Goal: Find specific page/section: Find specific page/section

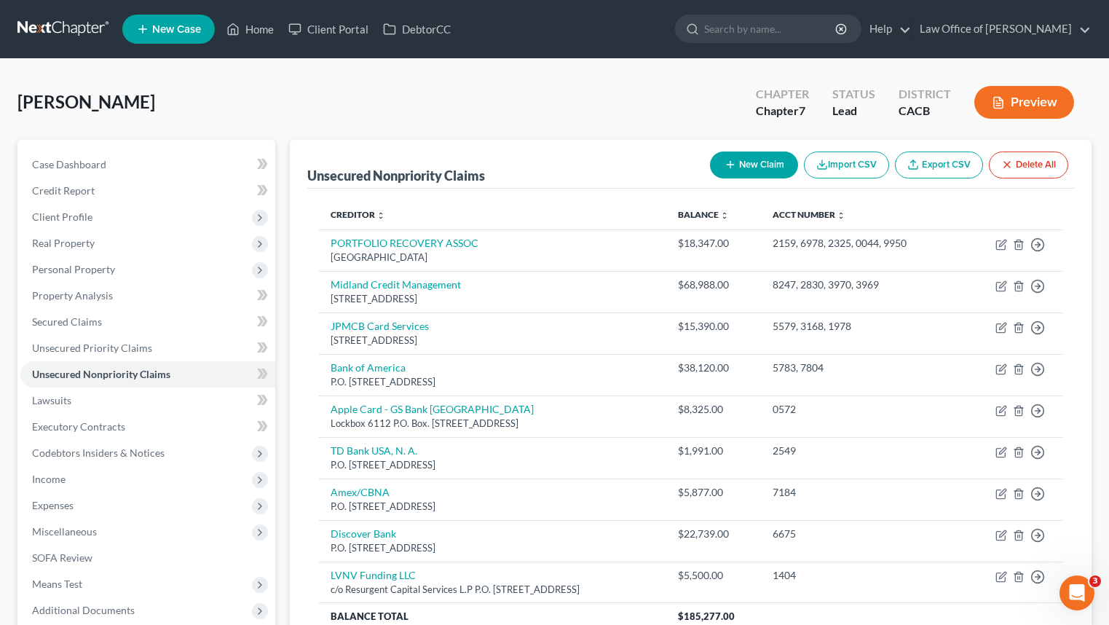
click at [81, 23] on link at bounding box center [63, 29] width 93 height 26
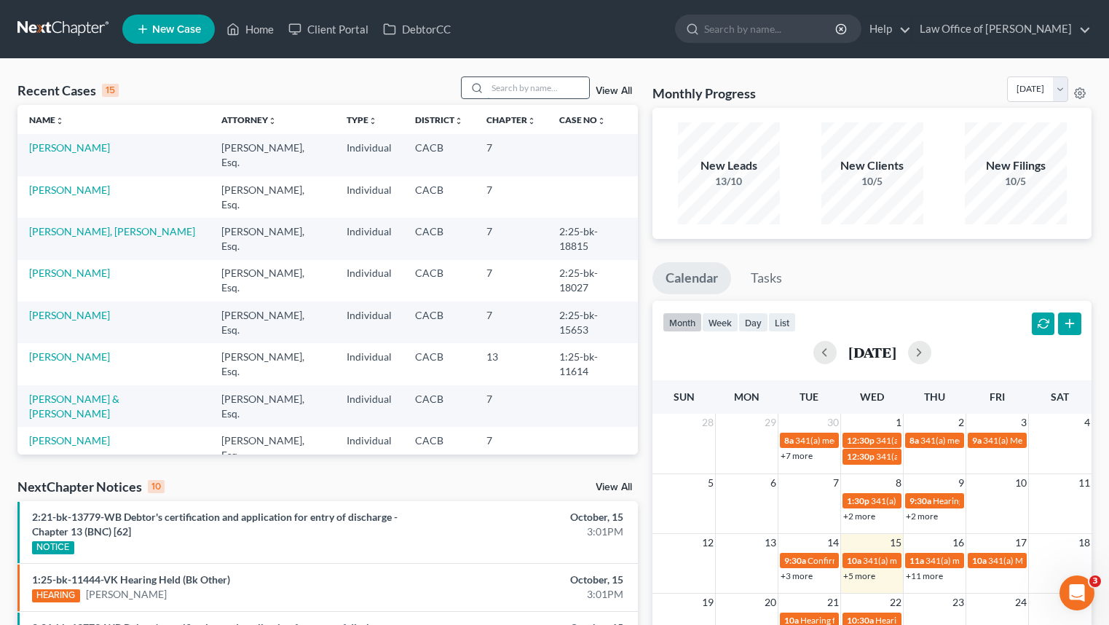
click at [547, 89] on input "search" at bounding box center [538, 87] width 102 height 21
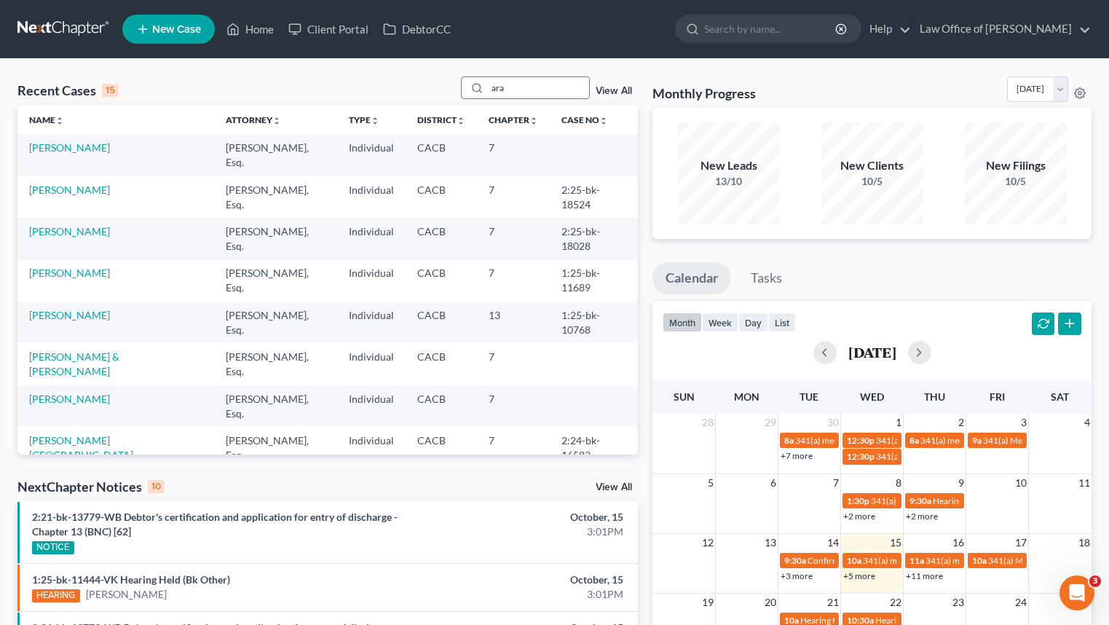
type input "ara"
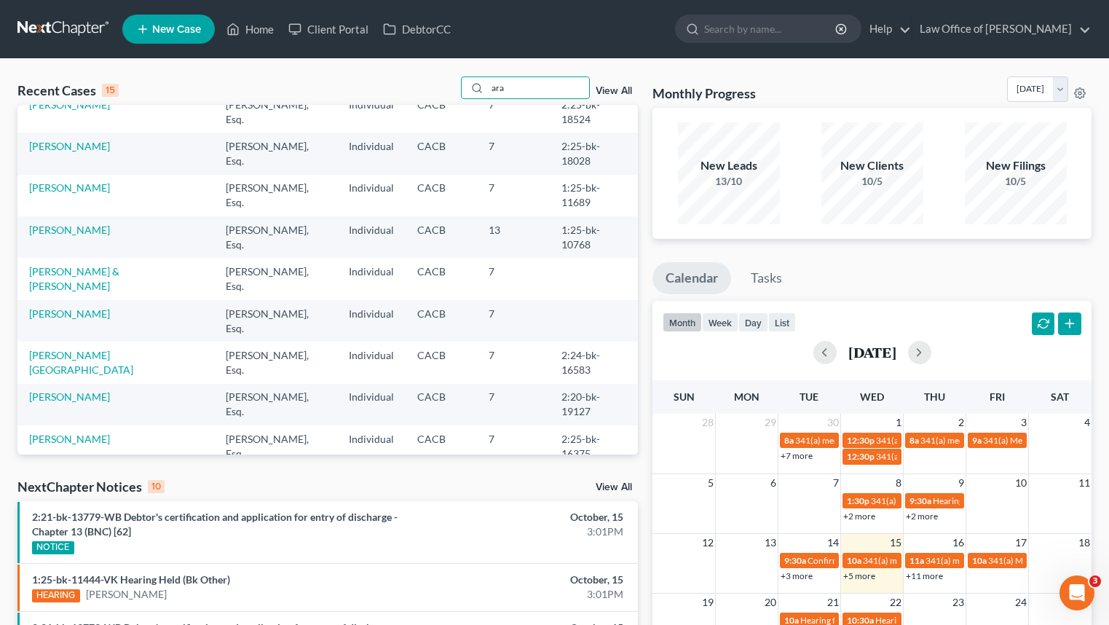
scroll to position [100, 0]
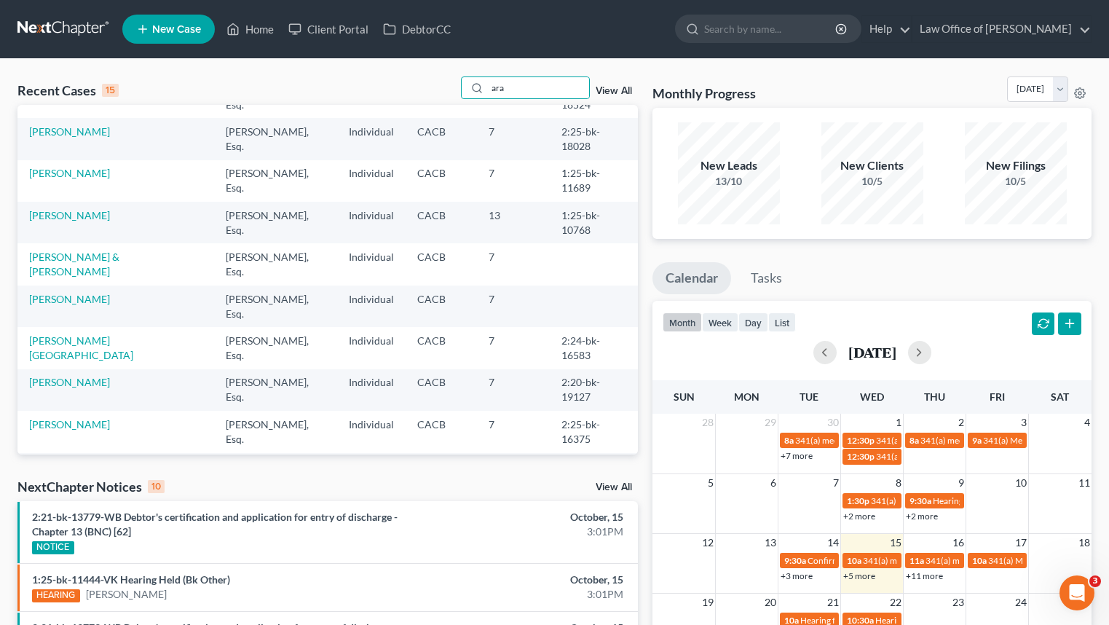
click at [75, 40] on link at bounding box center [63, 29] width 93 height 26
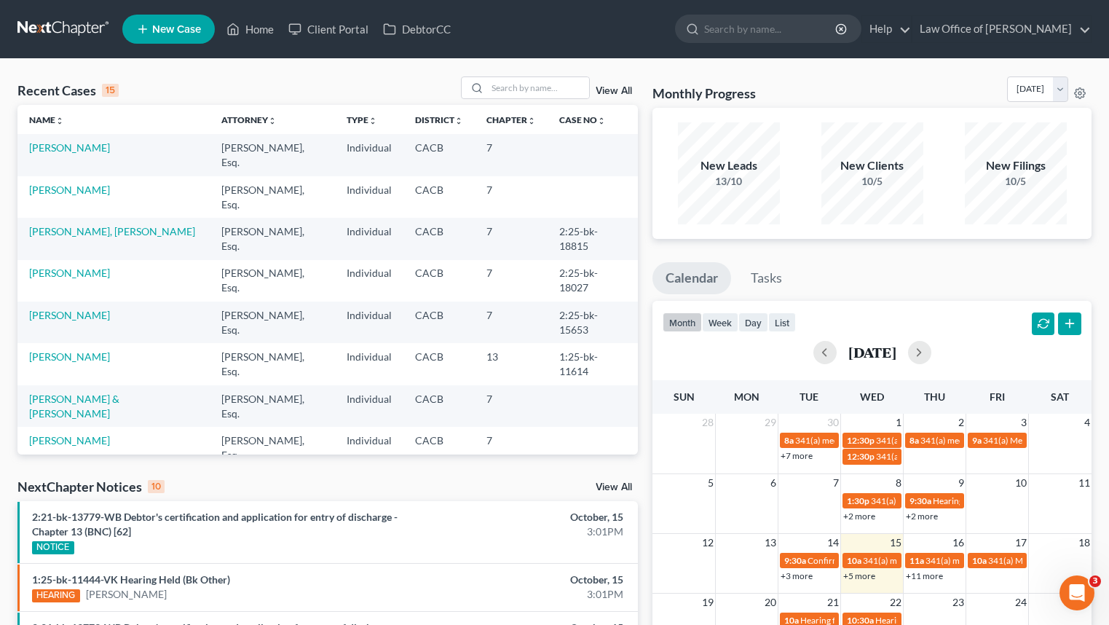
click at [527, 58] on div at bounding box center [555, 58] width 408 height 1
click at [532, 90] on input "search" at bounding box center [538, 87] width 102 height 21
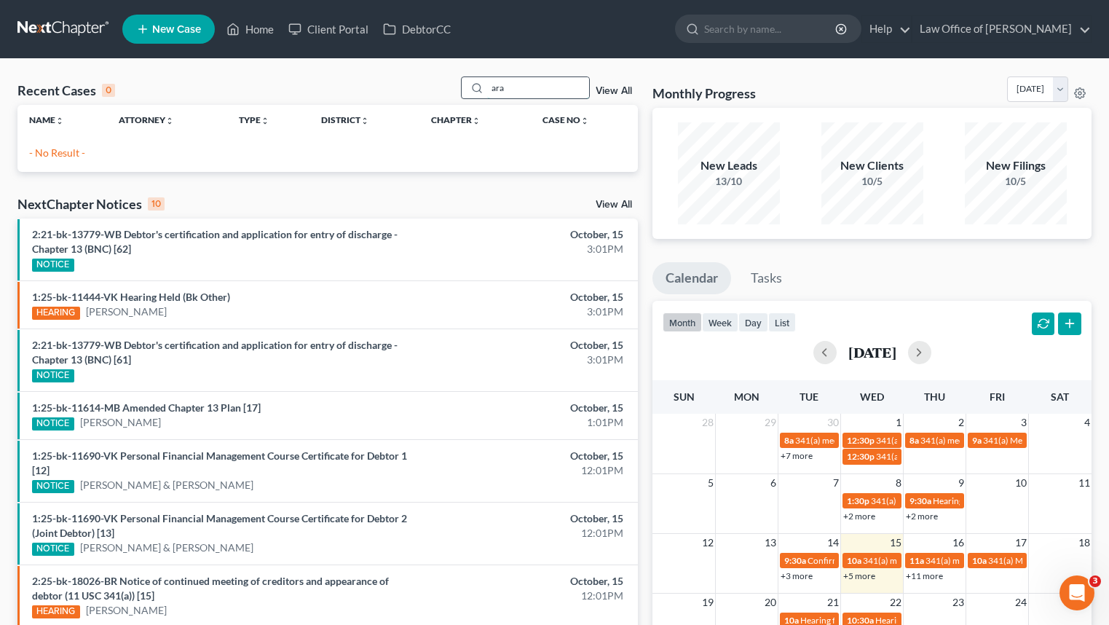
type input "ara"
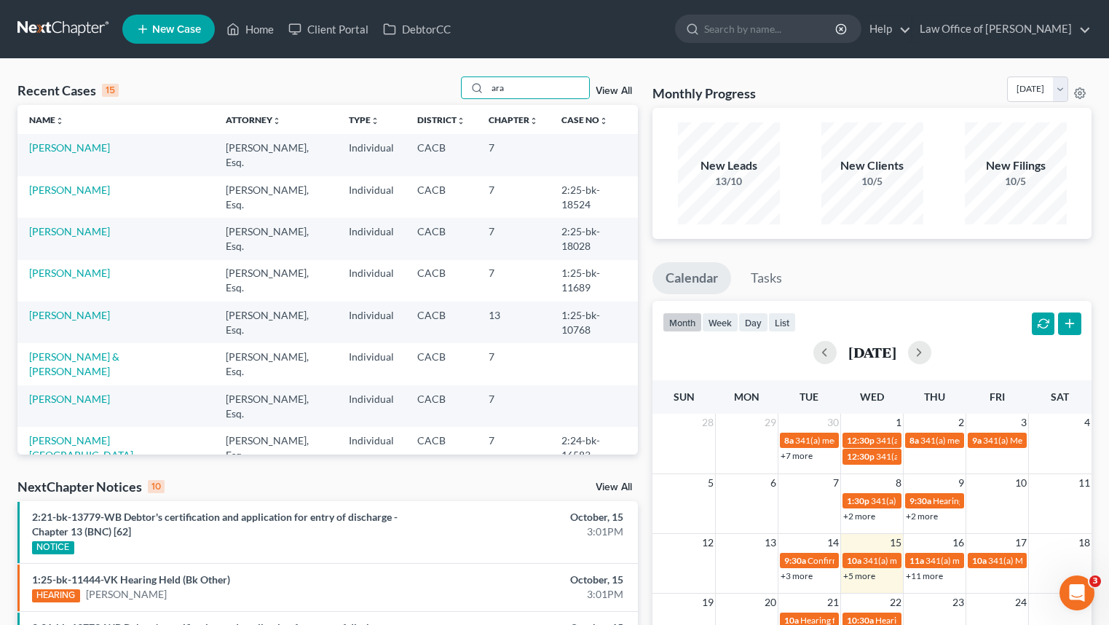
click at [88, 27] on link at bounding box center [63, 29] width 93 height 26
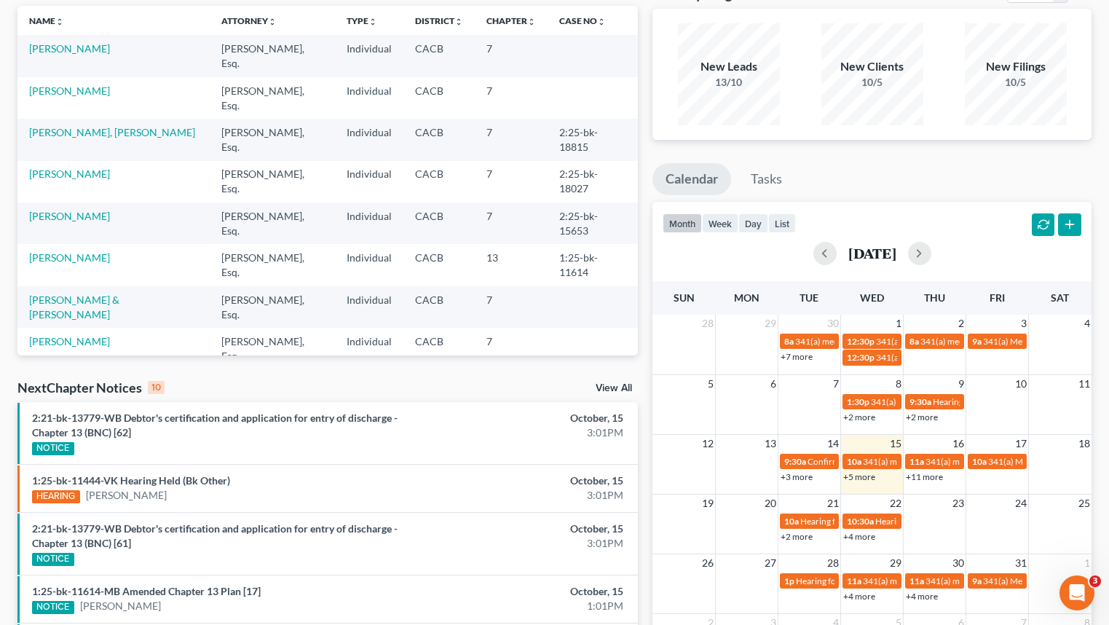
scroll to position [90, 0]
